Goal: Task Accomplishment & Management: Manage account settings

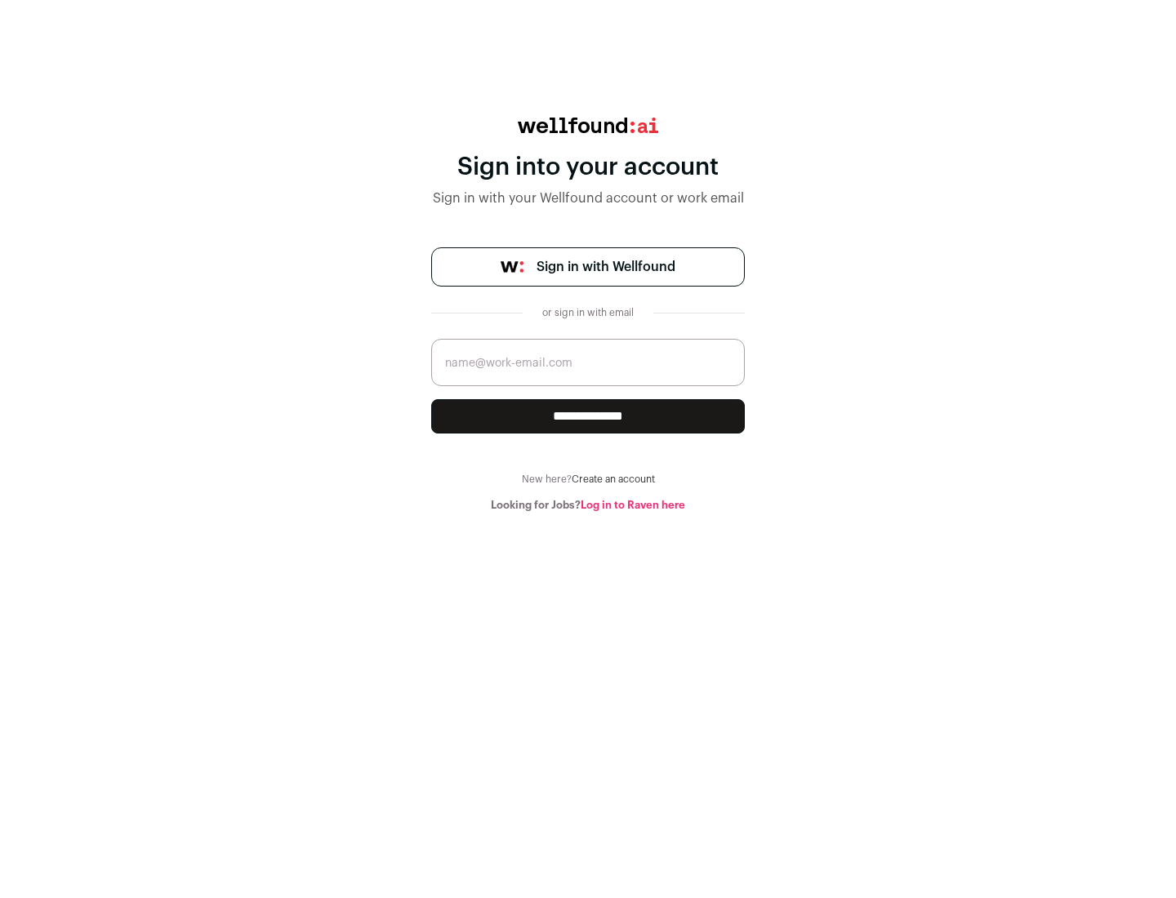
click at [605, 267] on span "Sign in with Wellfound" at bounding box center [605, 267] width 139 height 20
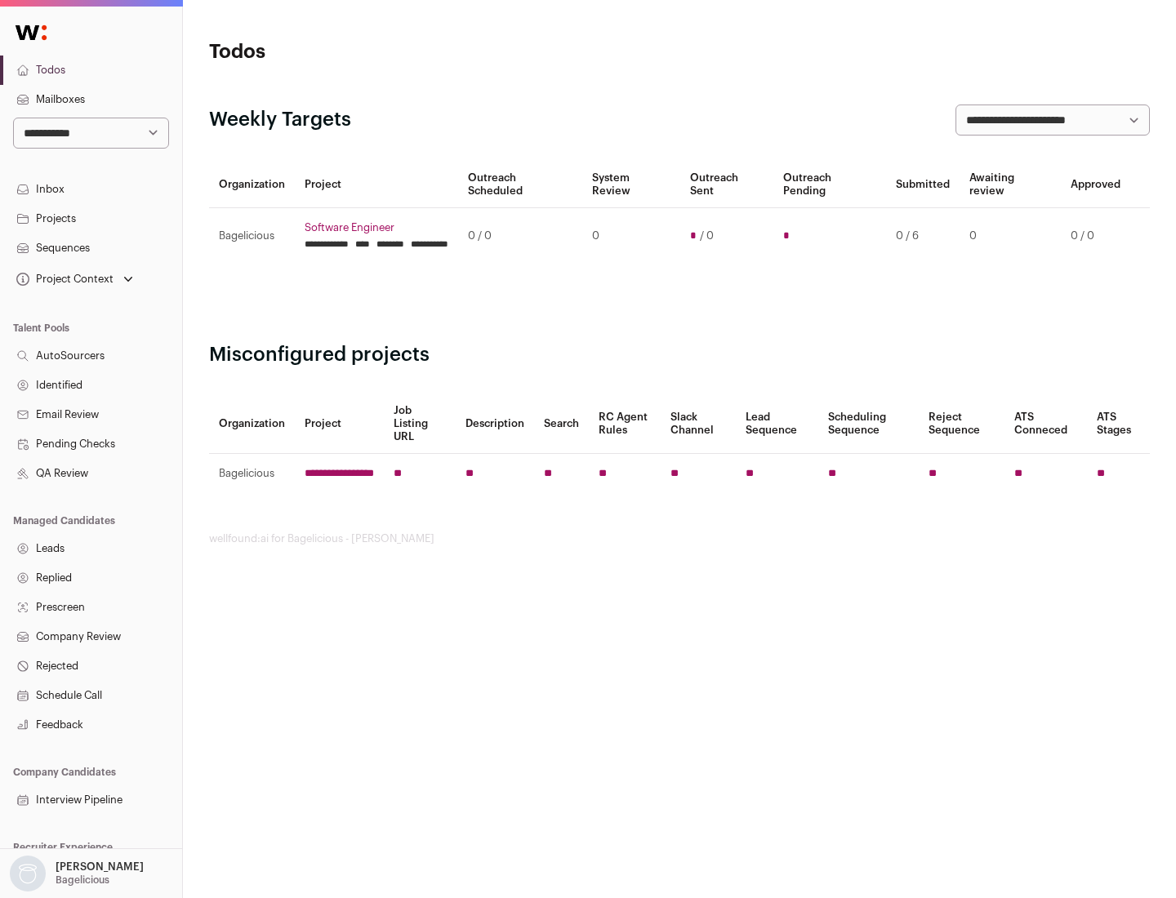
click at [91, 218] on link "Projects" at bounding box center [91, 218] width 182 height 29
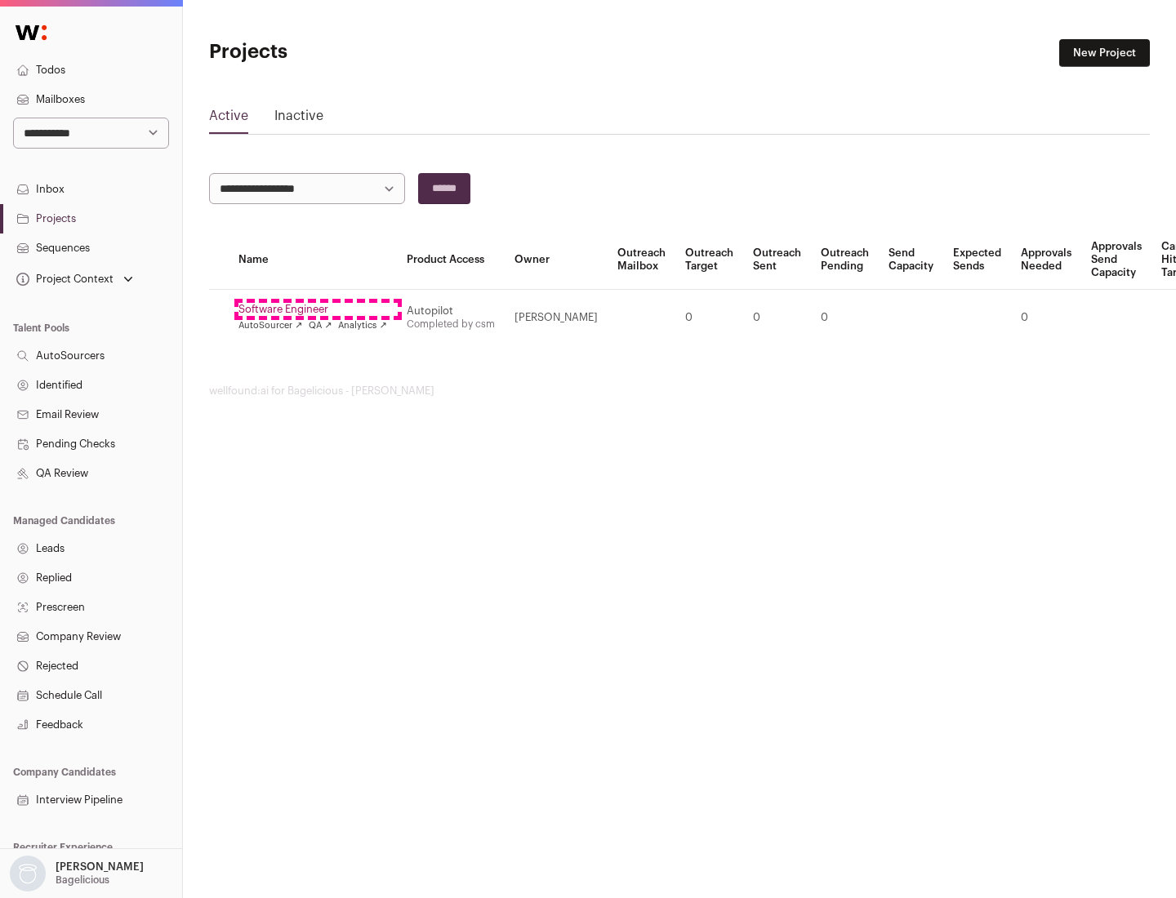
click at [318, 309] on link "Software Engineer" at bounding box center [312, 309] width 149 height 13
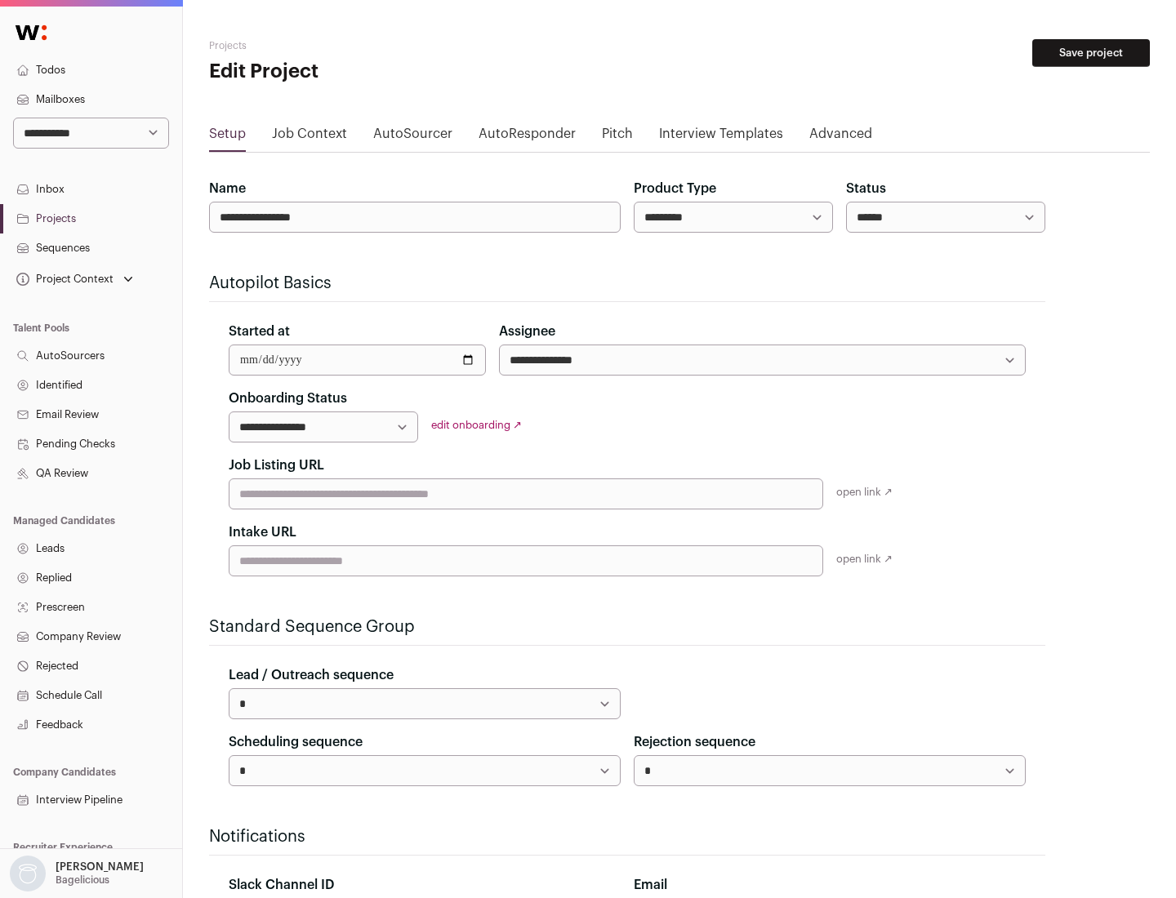
click at [1091, 53] on button "Save project" at bounding box center [1091, 53] width 118 height 28
